Goal: Information Seeking & Learning: Learn about a topic

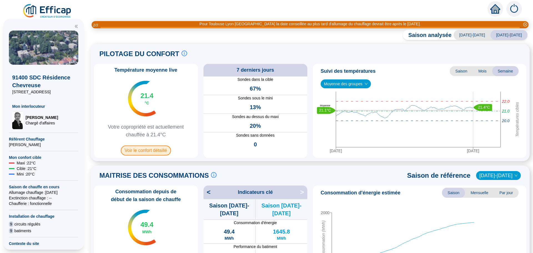
click at [150, 151] on span "Voir le confort détaillé" at bounding box center [146, 151] width 50 height 10
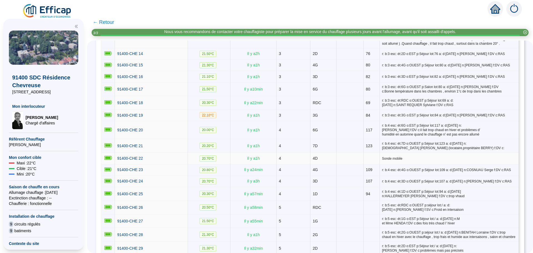
scroll to position [333, 0]
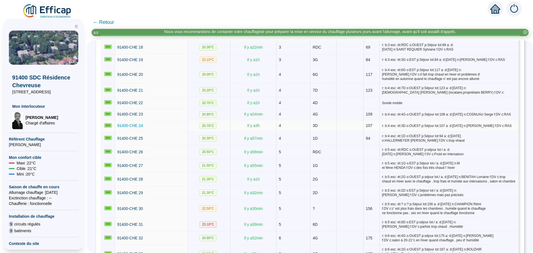
click at [139, 124] on span "91400-CHE 24" at bounding box center [130, 125] width 26 height 4
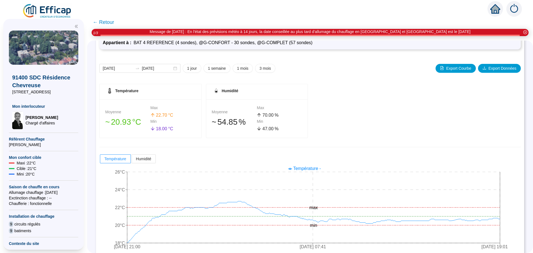
scroll to position [55, 0]
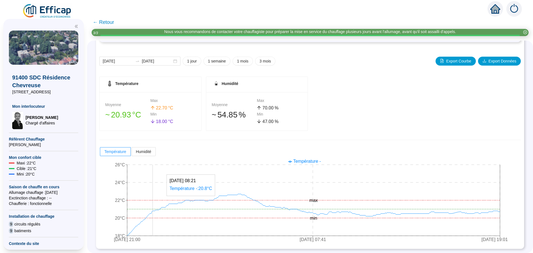
click at [157, 210] on icon "3 oct. 2025 21:00 7 oct. 2025 07:41 10 oct. 2025 19:01 18°C 20°C 22°C 24°C 26°C…" at bounding box center [305, 201] width 413 height 89
click at [157, 208] on icon "3 oct. 2025 21:00 7 oct. 2025 07:41 10 oct. 2025 19:01 18°C 20°C 22°C 24°C 26°C…" at bounding box center [305, 201] width 413 height 89
click at [462, 144] on div "Température Moyenne 󠁾~ 20 .93 °C Max 22 .70 °C Min 18 .00 °C Humidité Moyenne 󠁾…" at bounding box center [310, 161] width 422 height 169
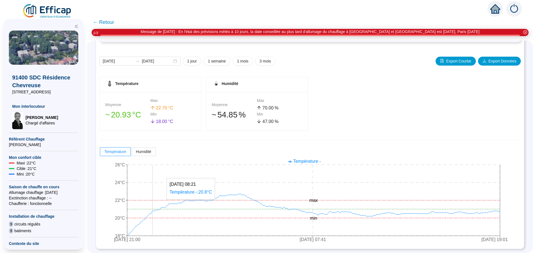
drag, startPoint x: 188, startPoint y: 212, endPoint x: 157, endPoint y: 213, distance: 30.9
click at [157, 213] on icon "3 oct. 2025 21:00 7 oct. 2025 07:41 10 oct. 2025 19:01 18°C 20°C 22°C 24°C 26°C…" at bounding box center [305, 201] width 413 height 89
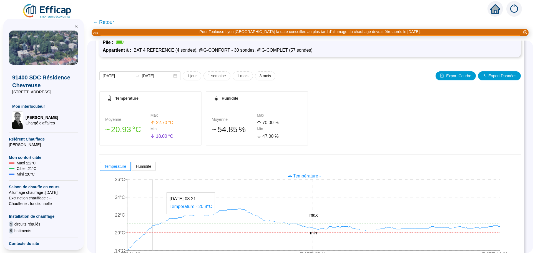
scroll to position [28, 0]
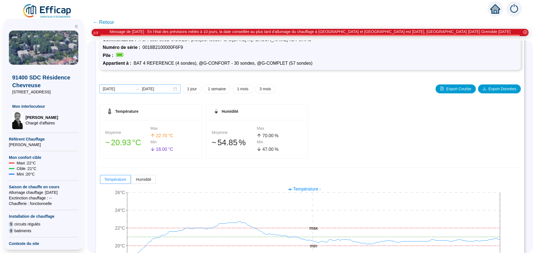
click at [177, 90] on div "2025-10-03 2025-10-10" at bounding box center [139, 88] width 81 height 9
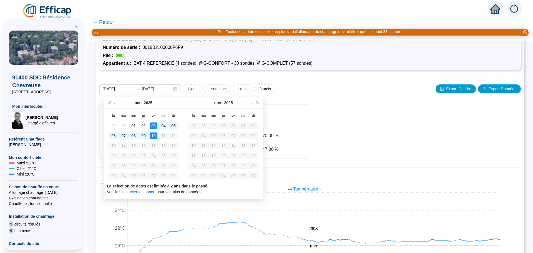
click at [115, 103] on span "Mois précédent (PageUp)" at bounding box center [115, 102] width 3 height 3
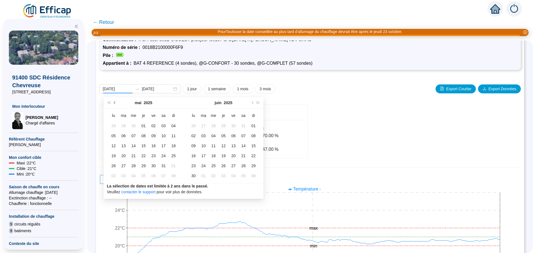
click at [115, 103] on span "Mois précédent (PageUp)" at bounding box center [115, 102] width 3 height 3
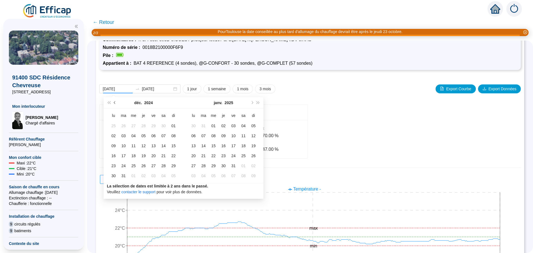
click at [115, 103] on span "Mois précédent (PageUp)" at bounding box center [115, 102] width 3 height 3
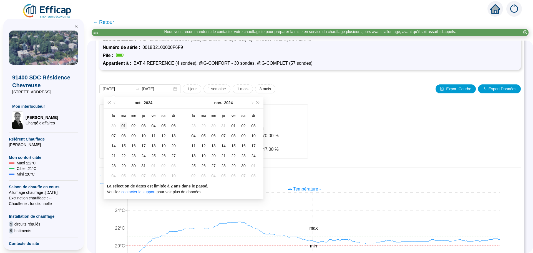
type input "[DATE]"
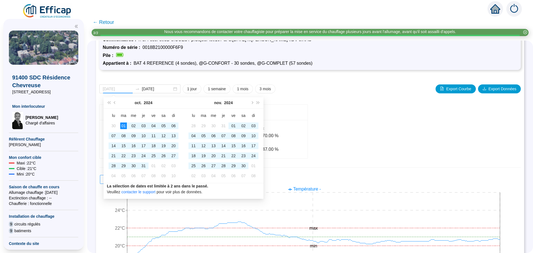
click at [122, 126] on div "01" at bounding box center [123, 126] width 7 height 7
click at [252, 104] on button "Mois suivant (PageDown)" at bounding box center [252, 102] width 6 height 11
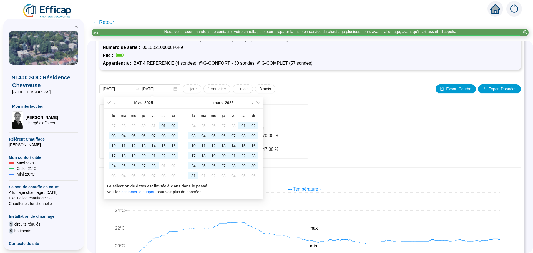
click at [252, 104] on button "Mois suivant (PageDown)" at bounding box center [252, 102] width 6 height 11
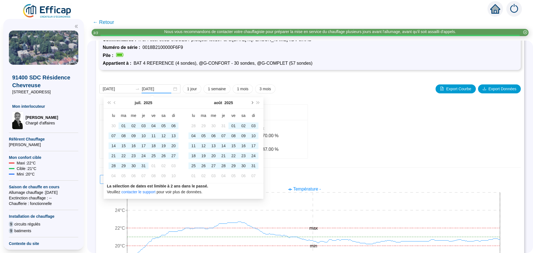
click at [252, 104] on button "Mois suivant (PageDown)" at bounding box center [252, 102] width 6 height 11
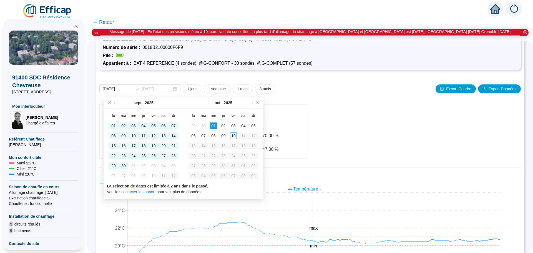
type input "[DATE]"
click at [235, 136] on div "10" at bounding box center [233, 136] width 7 height 7
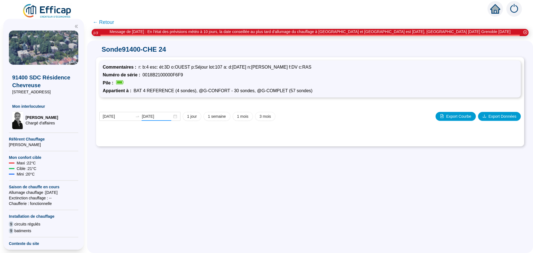
scroll to position [0, 0]
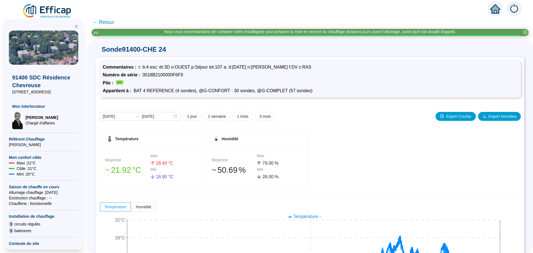
scroll to position [55, 0]
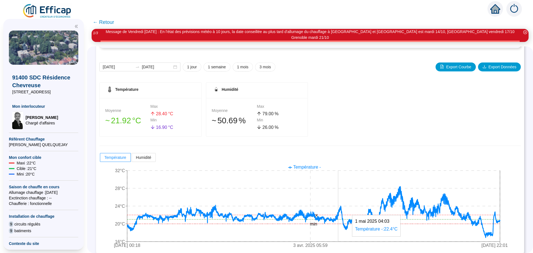
drag, startPoint x: 350, startPoint y: 199, endPoint x: 343, endPoint y: 195, distance: 8.2
click at [343, 195] on icon "1 oct. 2024 00:18 3 avr. 2025 05:59 10 oct. 2025 22:01 16°C 20°C 24°C 28°C 32°C…" at bounding box center [305, 207] width 413 height 89
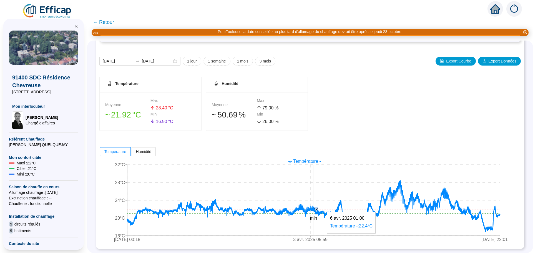
drag, startPoint x: 333, startPoint y: 211, endPoint x: 318, endPoint y: 198, distance: 20.1
click at [318, 198] on icon "1 oct. 2024 00:18 3 avr. 2025 05:59 10 oct. 2025 22:01 16°C 20°C 24°C 28°C 32°C…" at bounding box center [305, 201] width 413 height 89
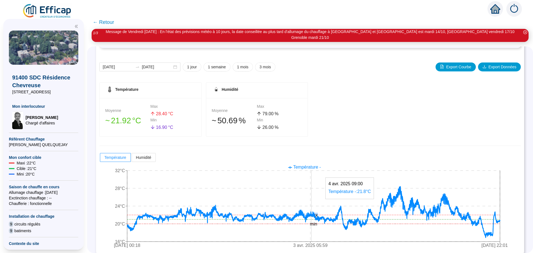
drag, startPoint x: 322, startPoint y: 212, endPoint x: 316, endPoint y: 207, distance: 7.9
click at [316, 207] on icon "1 oct. 2024 00:18 3 avr. 2025 05:59 10 oct. 2025 22:01 16°C 20°C 24°C 28°C 32°C…" at bounding box center [305, 207] width 413 height 89
